Goal: Task Accomplishment & Management: Manage account settings

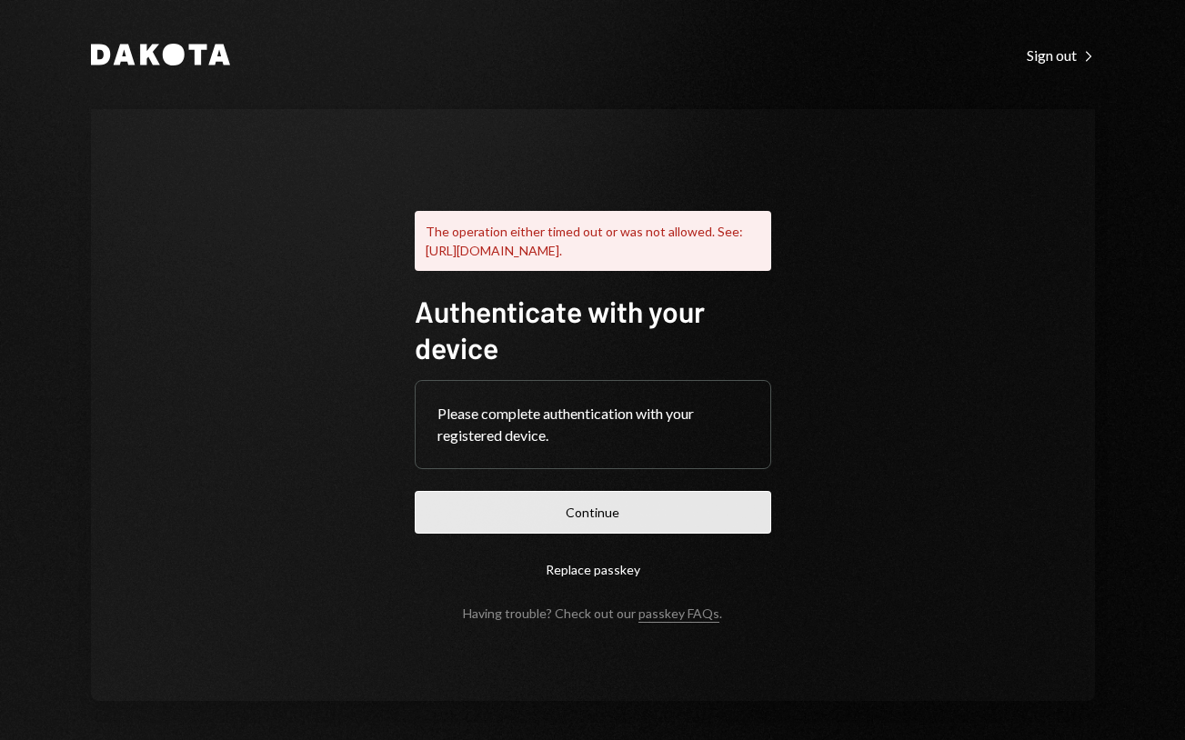
click at [627, 527] on button "Continue" at bounding box center [593, 512] width 357 height 43
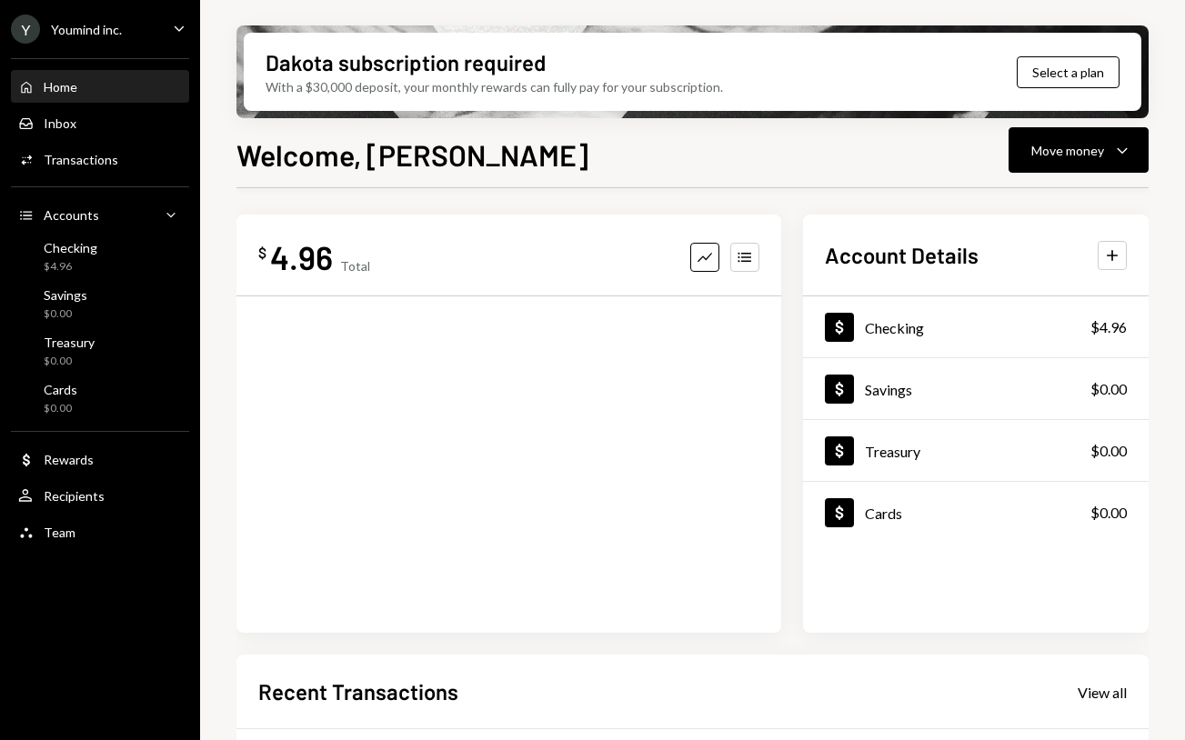
scroll to position [4, 0]
click at [92, 249] on div "Checking" at bounding box center [71, 247] width 54 height 15
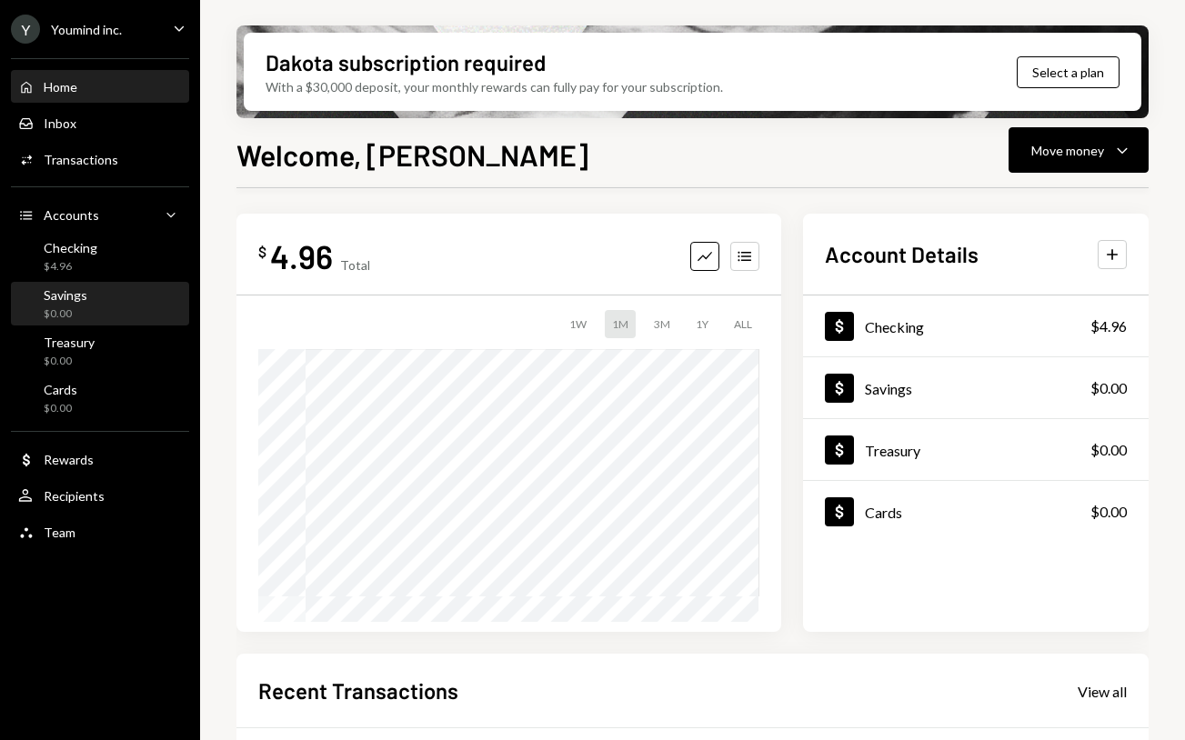
click at [96, 317] on div "Savings $0.00" at bounding box center [100, 304] width 164 height 35
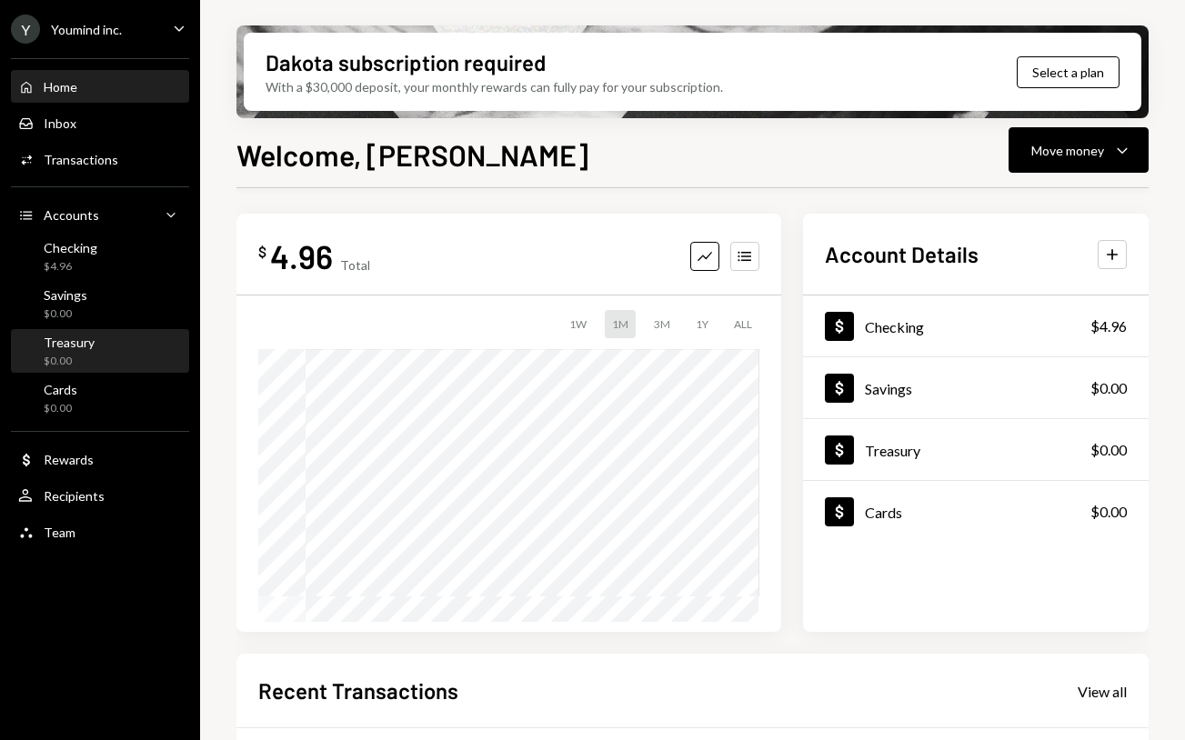
click at [84, 355] on div "$0.00" at bounding box center [69, 361] width 51 height 15
